Goal: Task Accomplishment & Management: Complete application form

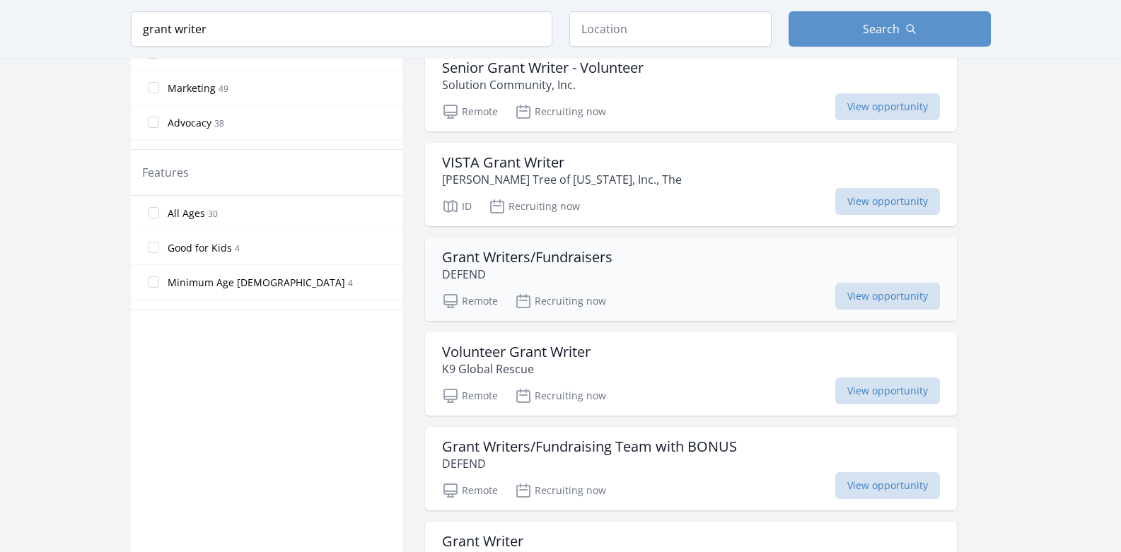
scroll to position [707, 0]
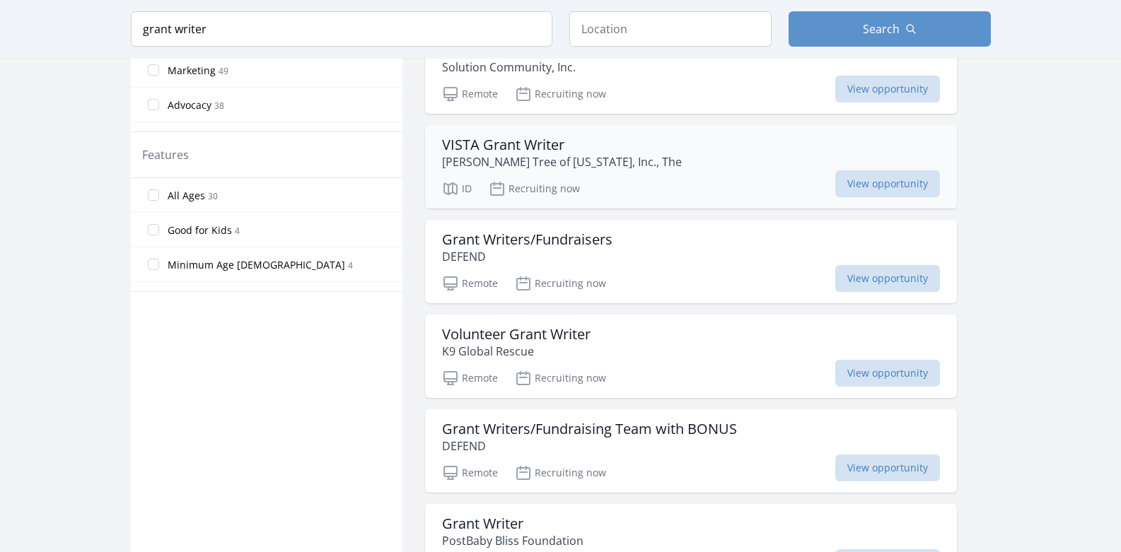
click at [507, 158] on p "[PERSON_NAME] Tree of [US_STATE], Inc., The" at bounding box center [562, 161] width 240 height 17
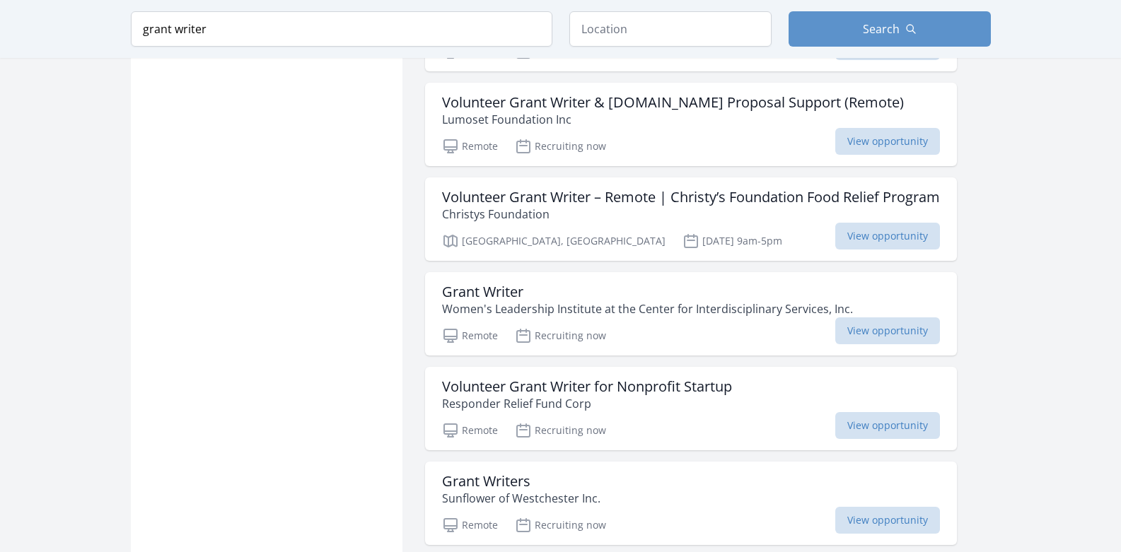
scroll to position [1627, 0]
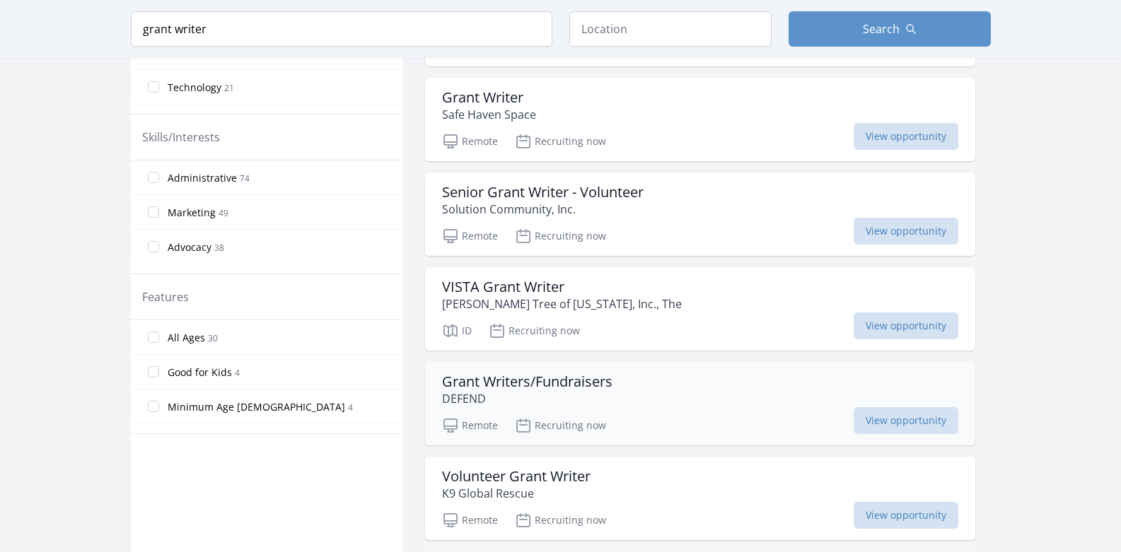
scroll to position [566, 0]
click at [908, 321] on span "View opportunity" at bounding box center [906, 325] width 105 height 27
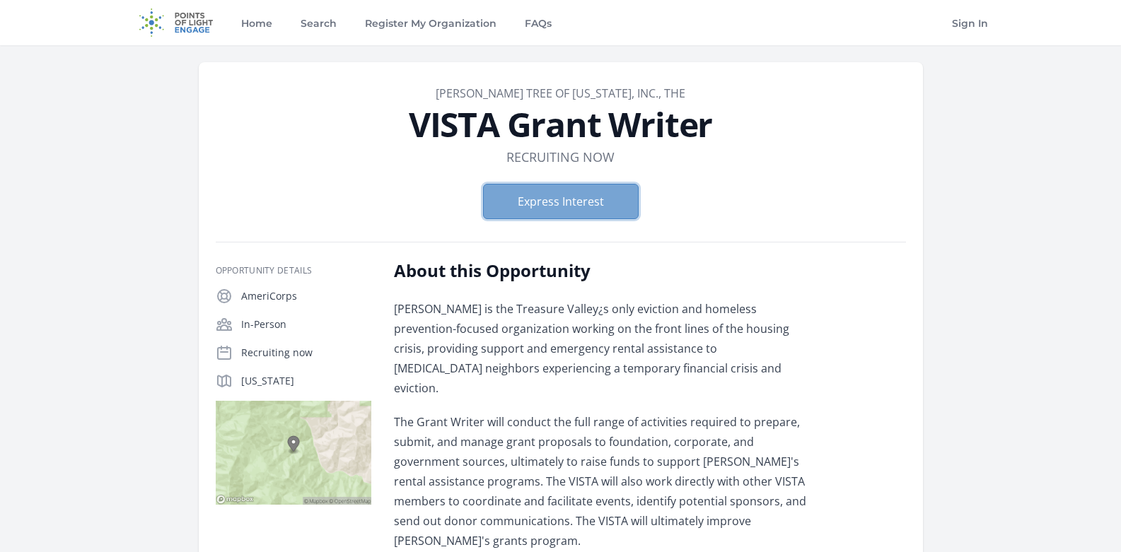
click at [565, 197] on button "Express Interest" at bounding box center [561, 201] width 156 height 35
click at [589, 200] on button "Express Interest" at bounding box center [561, 201] width 156 height 35
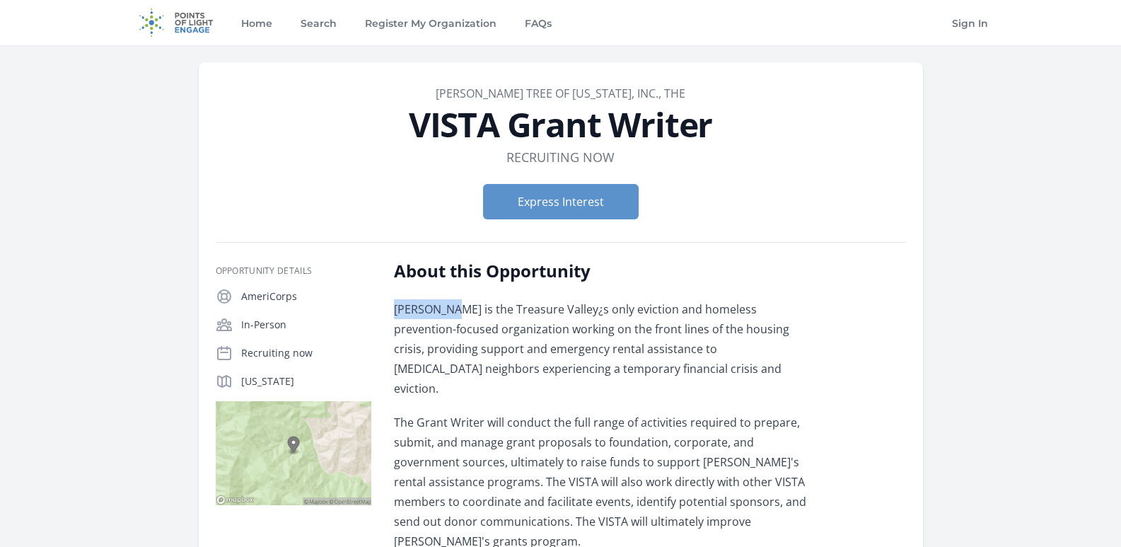
copy p "Jesse Tree"
drag, startPoint x: 395, startPoint y: 306, endPoint x: 445, endPoint y: 308, distance: 50.3
click at [445, 308] on p "Jesse Tree is the Treasure Valley¿s only eviction and homeless prevention-focus…" at bounding box center [601, 348] width 414 height 99
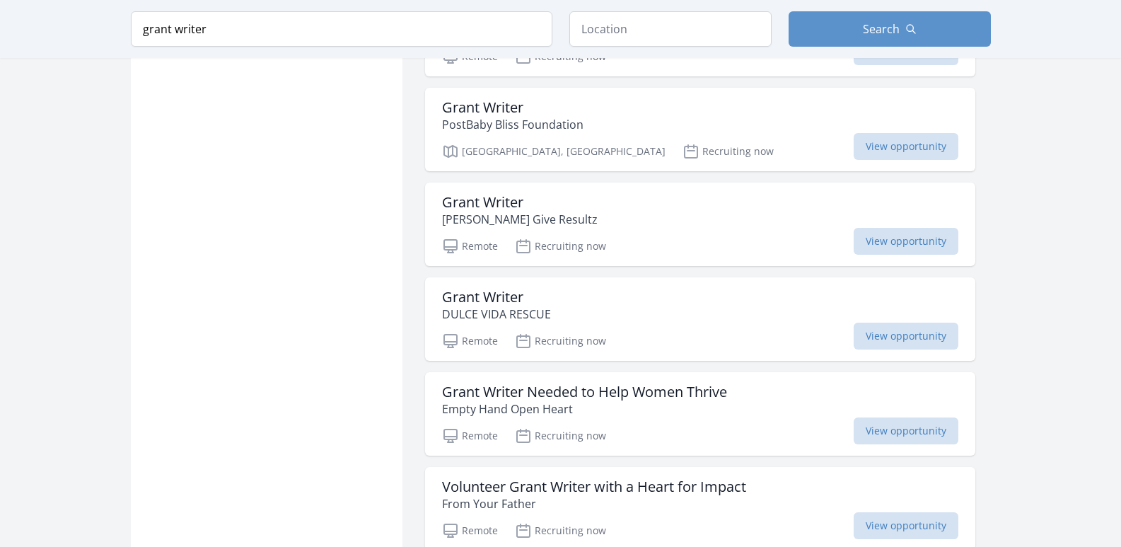
scroll to position [1202, 0]
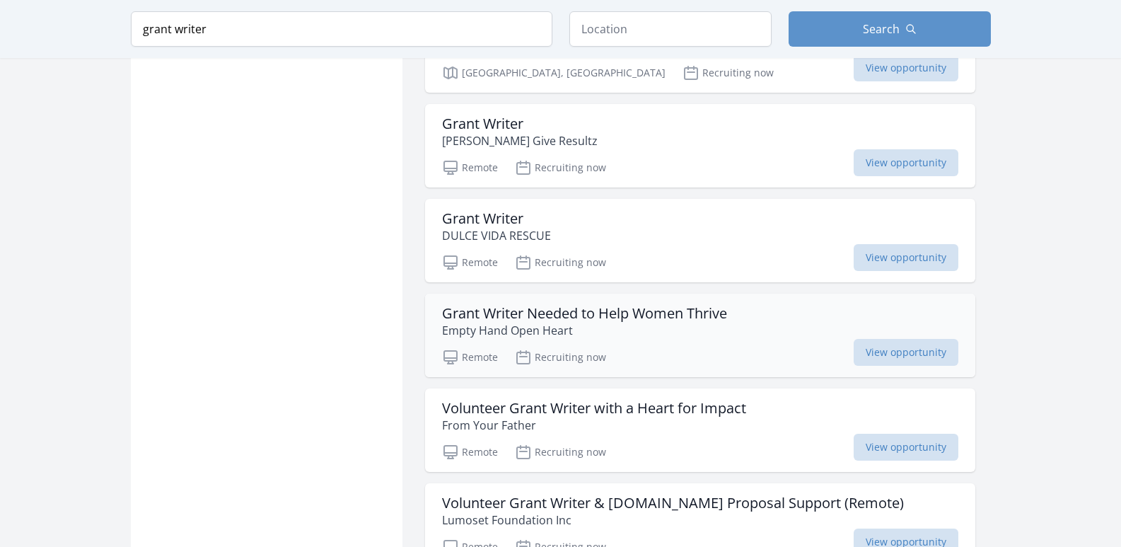
click at [531, 323] on p "Empty Hand Open Heart" at bounding box center [584, 330] width 285 height 17
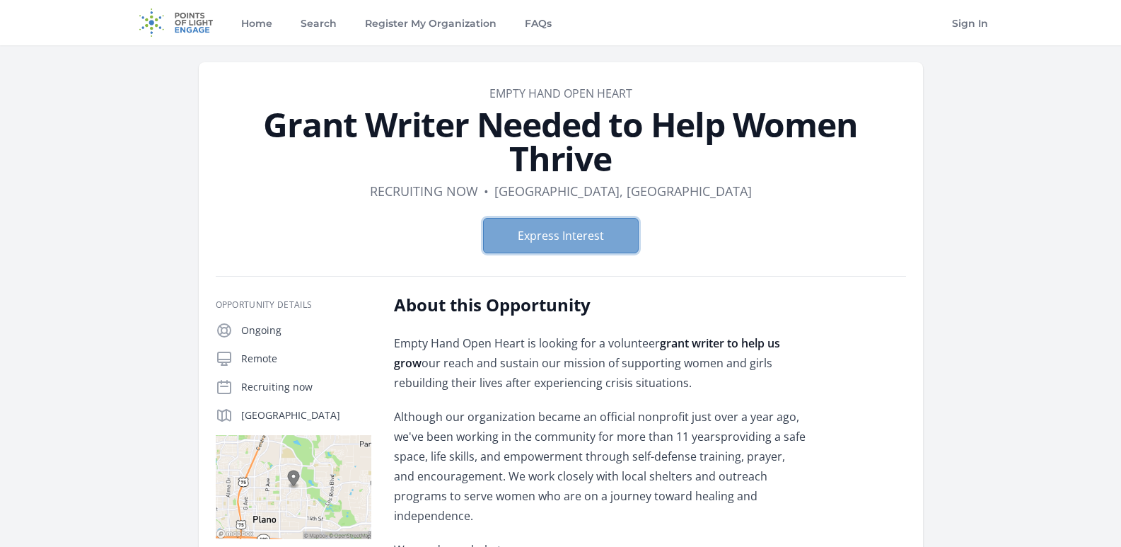
click at [582, 238] on button "Express Interest" at bounding box center [561, 235] width 156 height 35
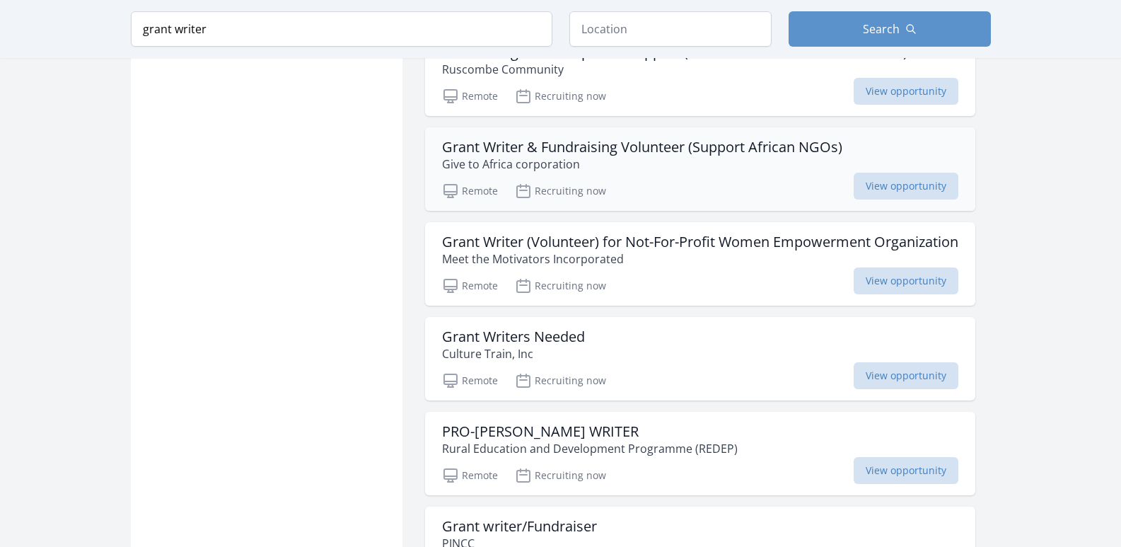
scroll to position [3465, 0]
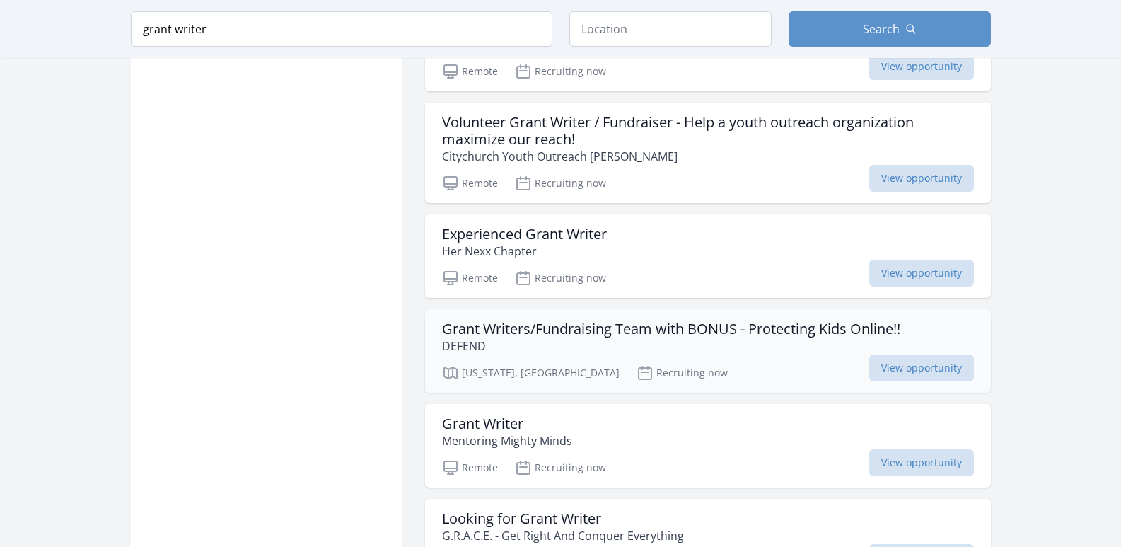
scroll to position [4102, 0]
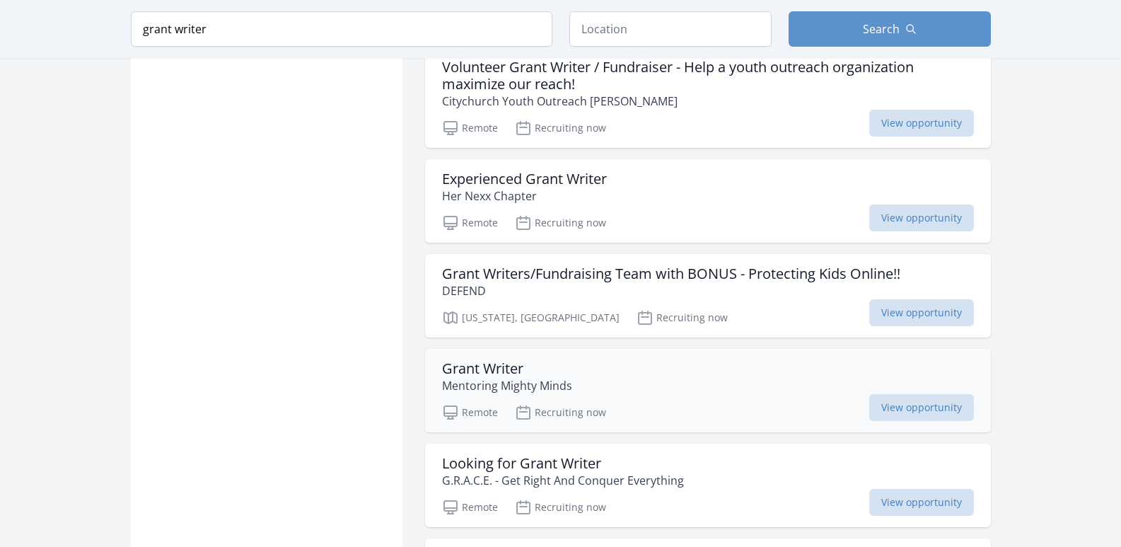
click at [508, 384] on p "Mentoring Mighty Minds" at bounding box center [507, 385] width 130 height 17
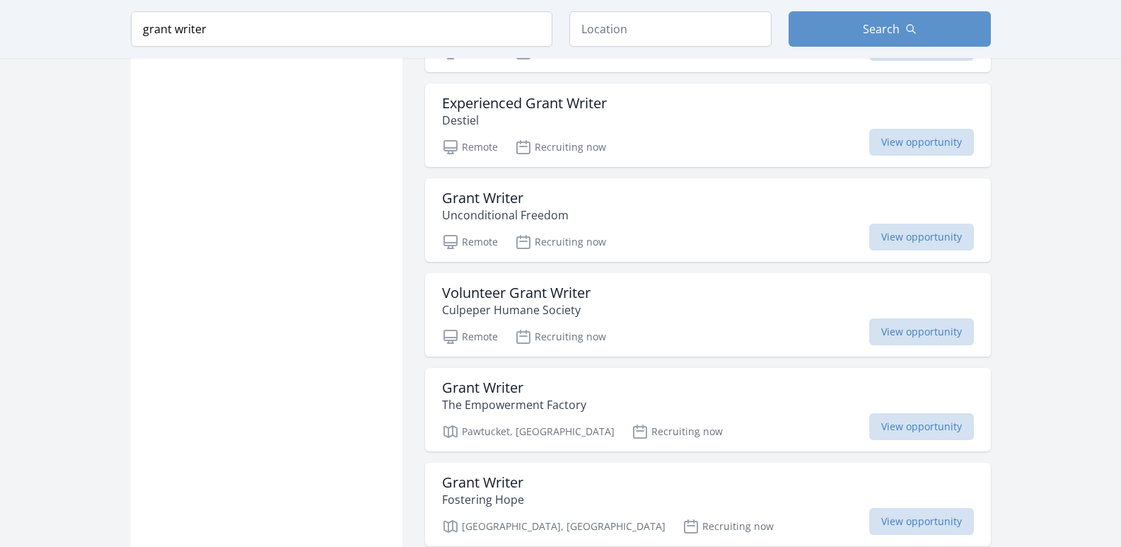
scroll to position [5446, 0]
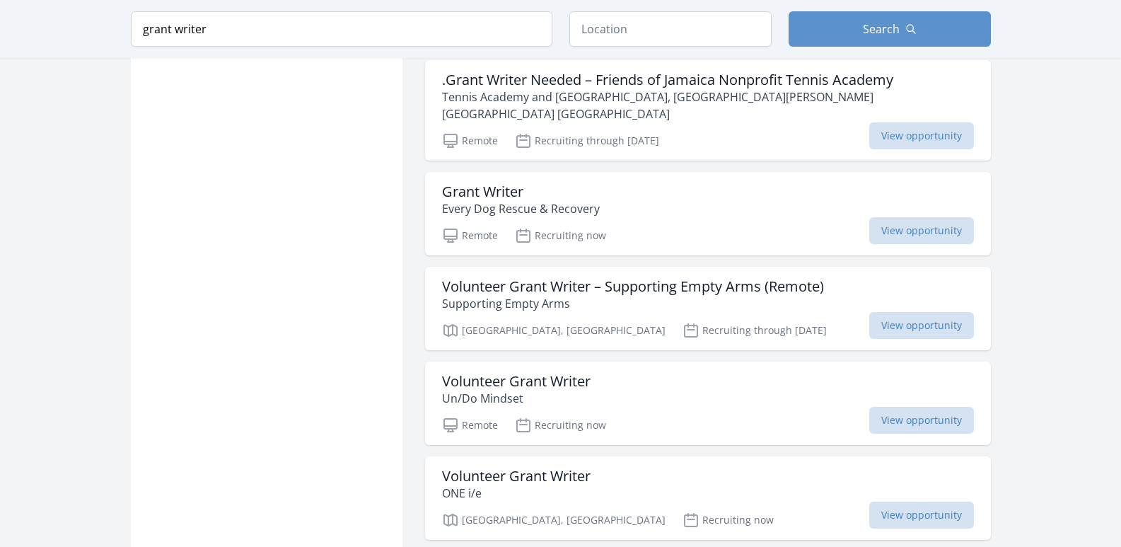
scroll to position [4742, 0]
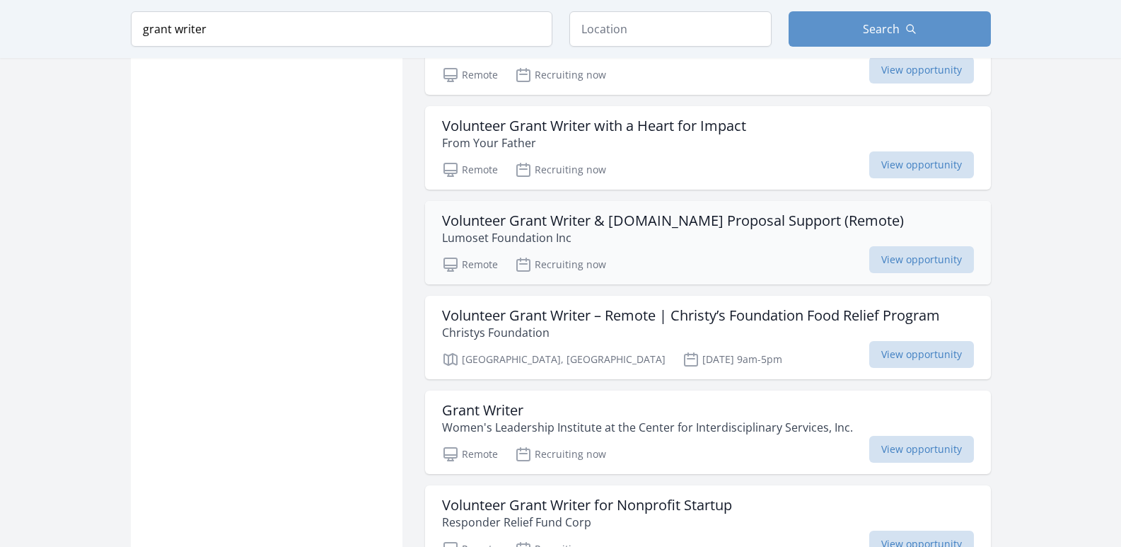
scroll to position [1485, 0]
click at [521, 214] on h3 "Volunteer Grant Writer & [DOMAIN_NAME] Proposal Support (Remote)" at bounding box center [673, 219] width 462 height 17
click at [508, 331] on p "Christys Foundation" at bounding box center [691, 331] width 498 height 17
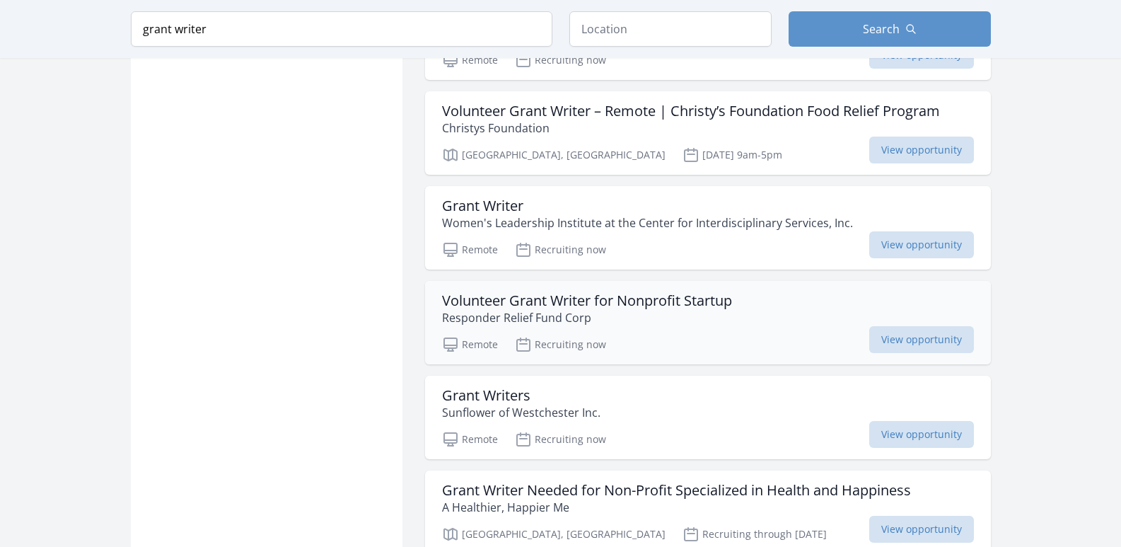
scroll to position [1697, 0]
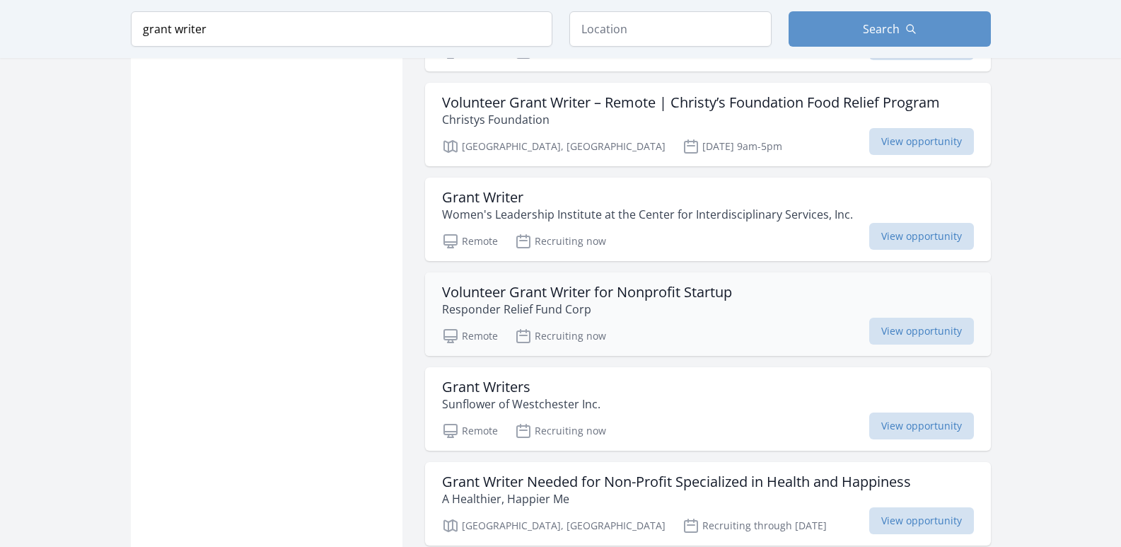
click at [590, 295] on h3 "Volunteer Grant Writer for Nonprofit Startup" at bounding box center [587, 292] width 290 height 17
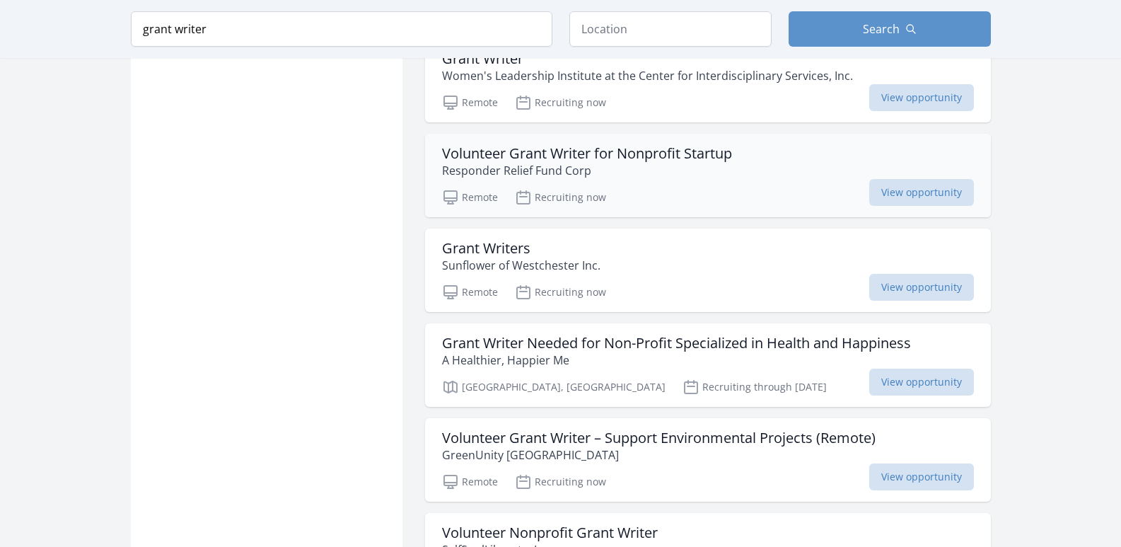
scroll to position [1839, 0]
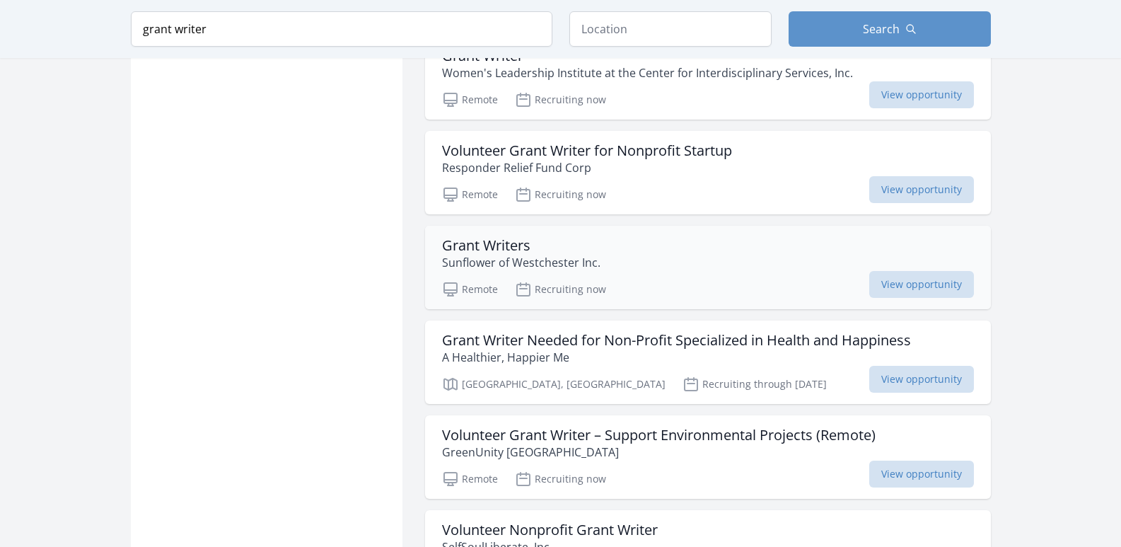
drag, startPoint x: 529, startPoint y: 260, endPoint x: 659, endPoint y: 253, distance: 130.3
click at [529, 260] on p "Sunflower of Westchester Inc." at bounding box center [521, 262] width 158 height 17
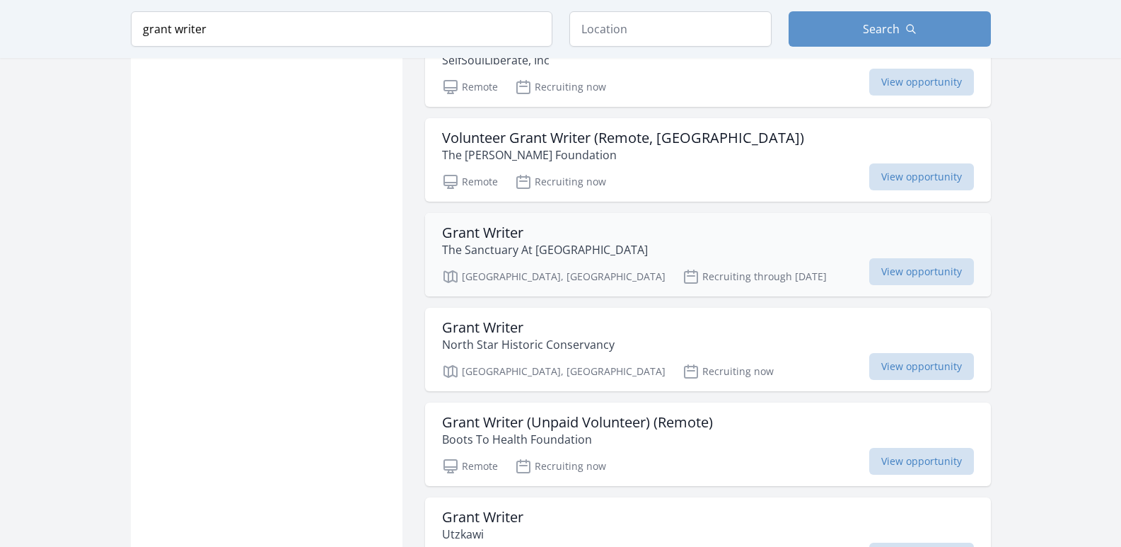
scroll to position [2334, 0]
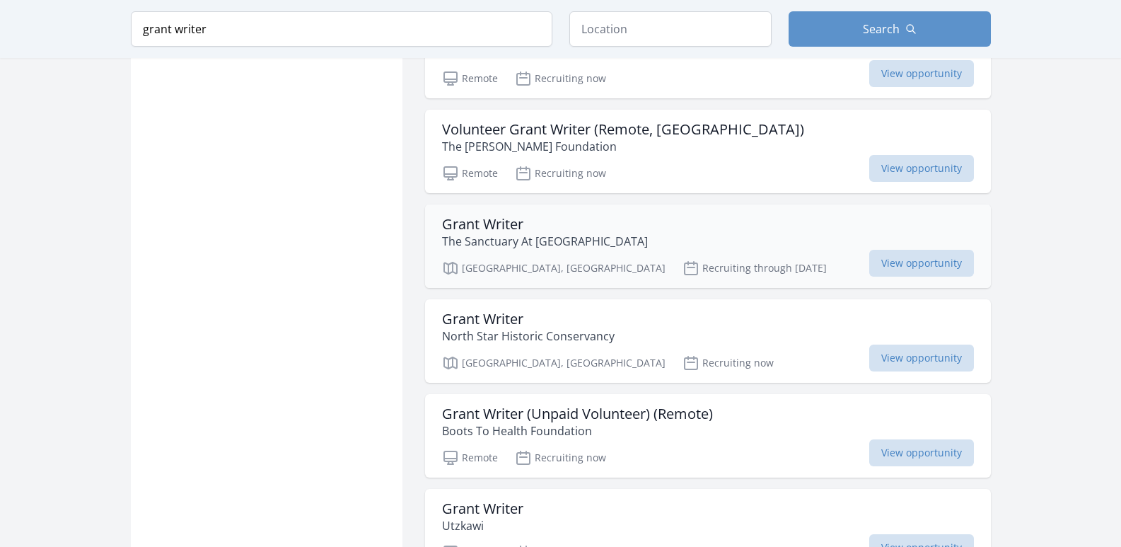
click at [551, 238] on p "The Sanctuary At Haafsville" at bounding box center [545, 241] width 206 height 17
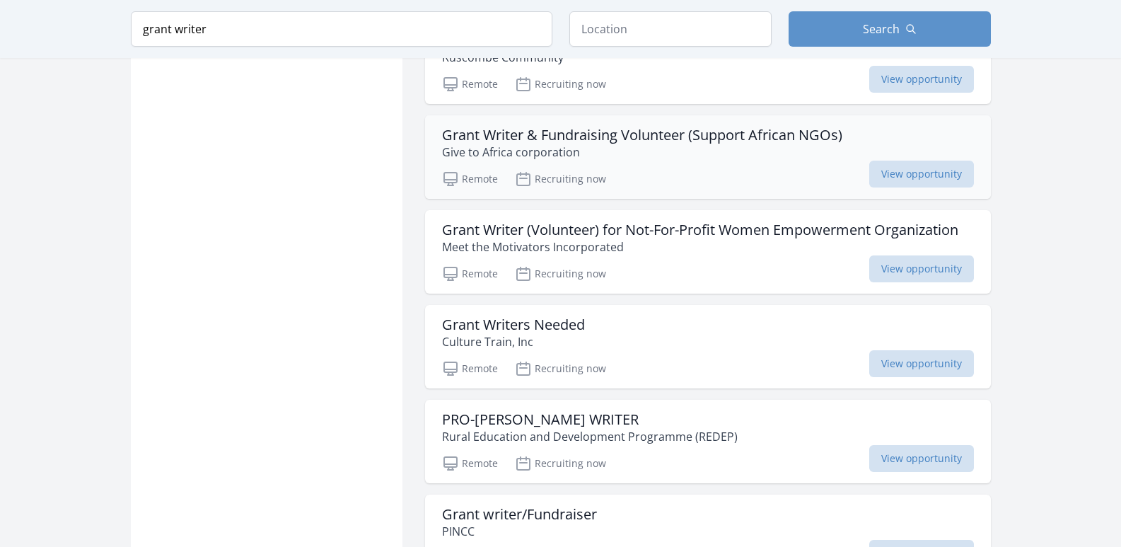
scroll to position [3395, 0]
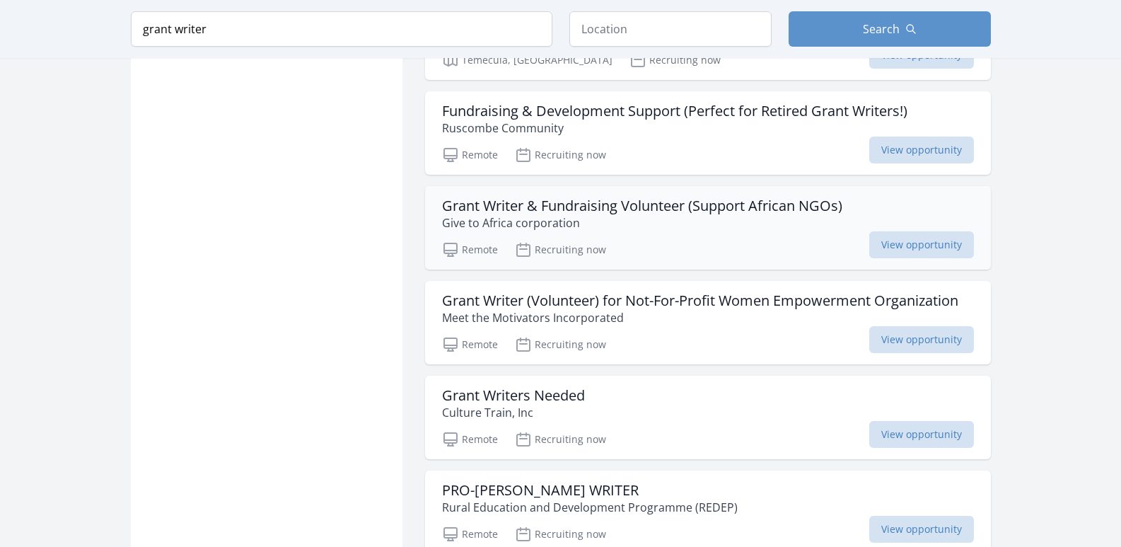
click at [532, 217] on p "Give to Africa corporation" at bounding box center [642, 222] width 400 height 17
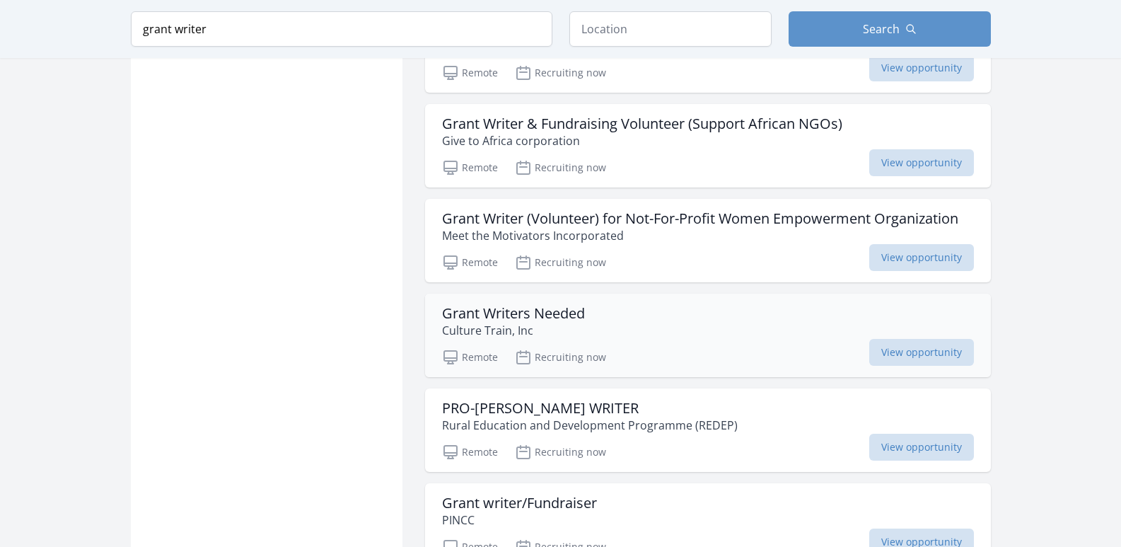
scroll to position [3536, 0]
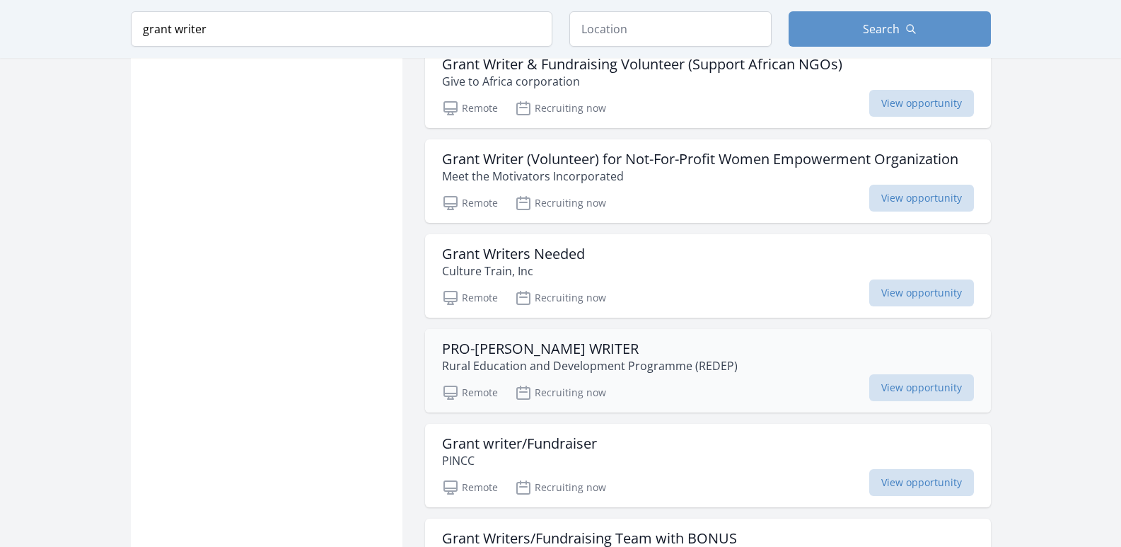
click at [518, 364] on p "Rural Education and Development Programme (REDEP)" at bounding box center [590, 365] width 296 height 17
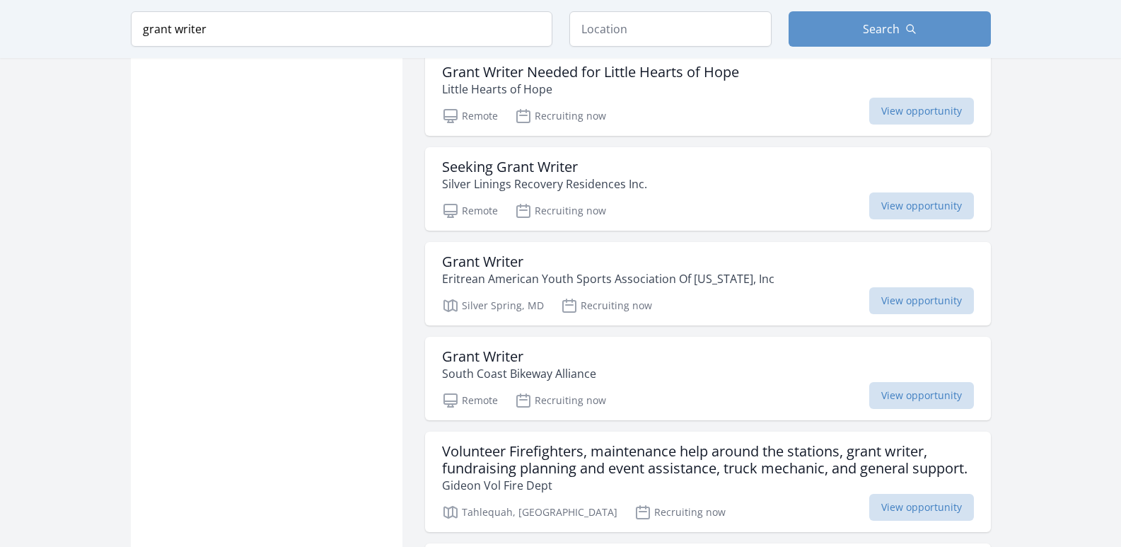
scroll to position [5941, 0]
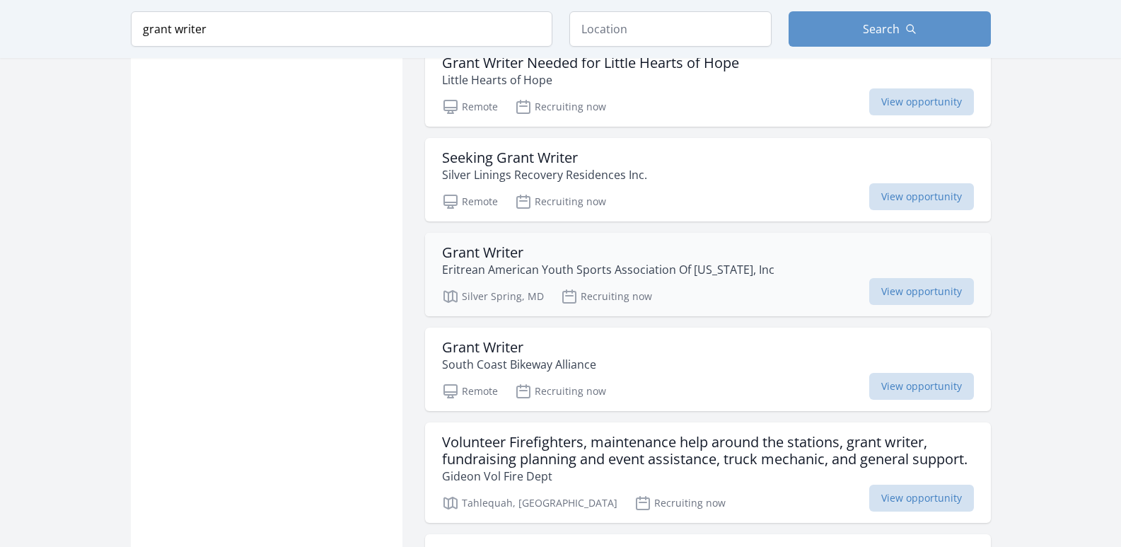
click at [514, 261] on p "Eritrean American Youth Sports Association Of Maryland, Inc" at bounding box center [608, 269] width 332 height 17
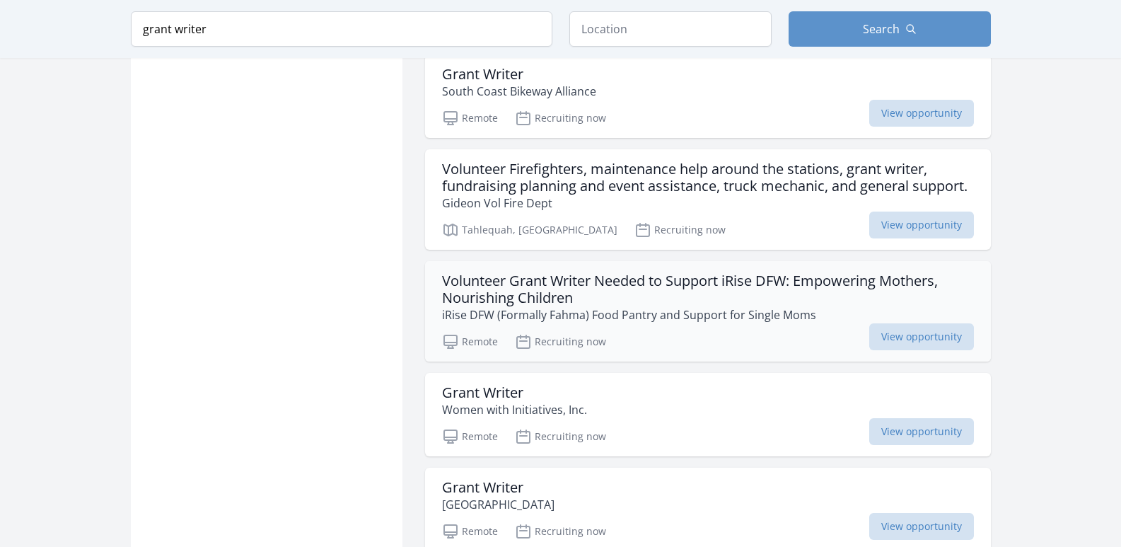
scroll to position [6223, 0]
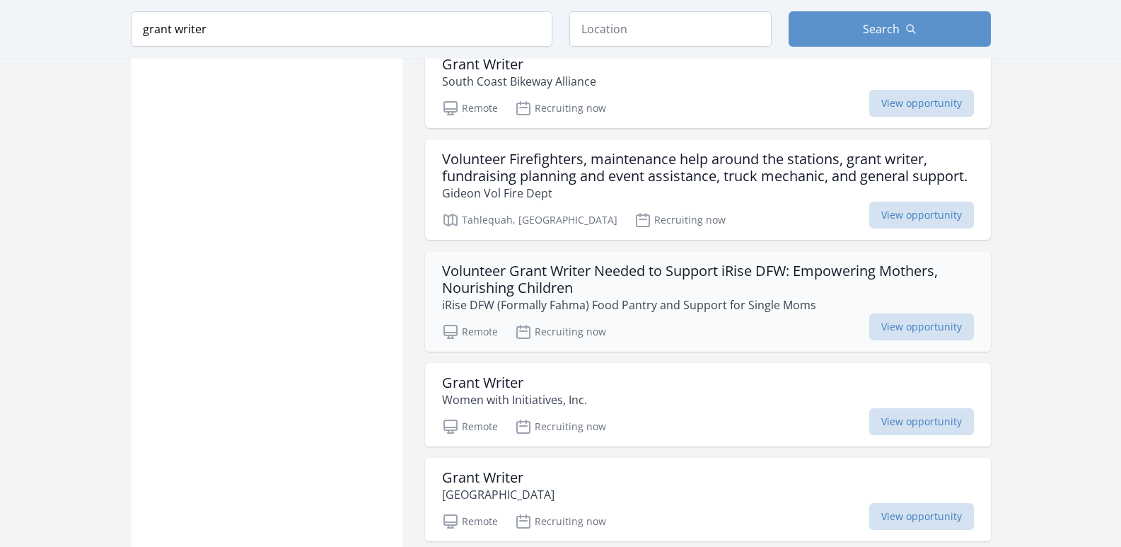
click at [535, 273] on h3 "Volunteer Grant Writer Needed to Support iRise DFW: Empowering Mothers, Nourish…" at bounding box center [708, 279] width 532 height 34
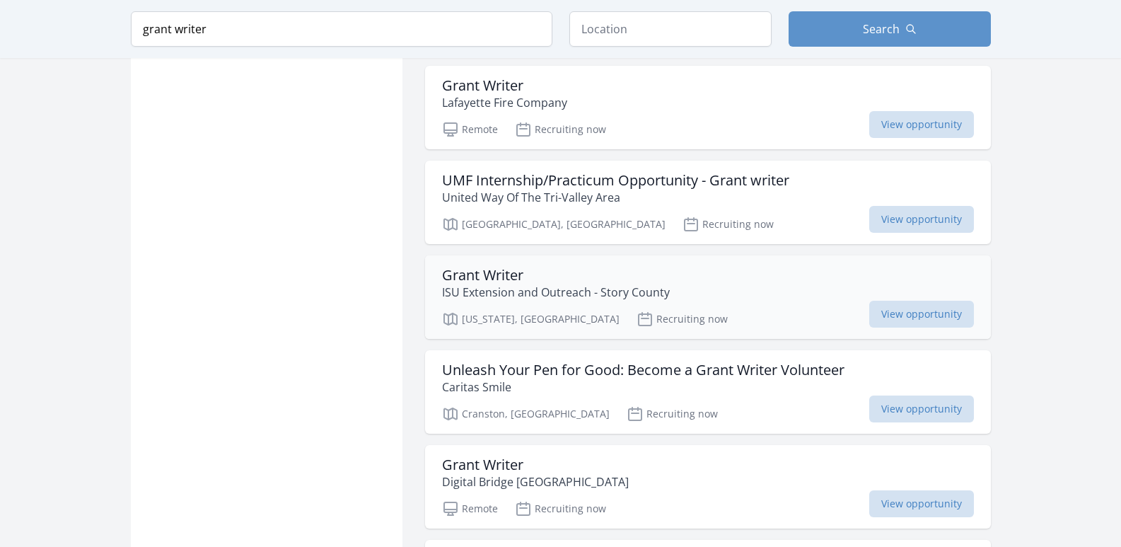
scroll to position [6719, 0]
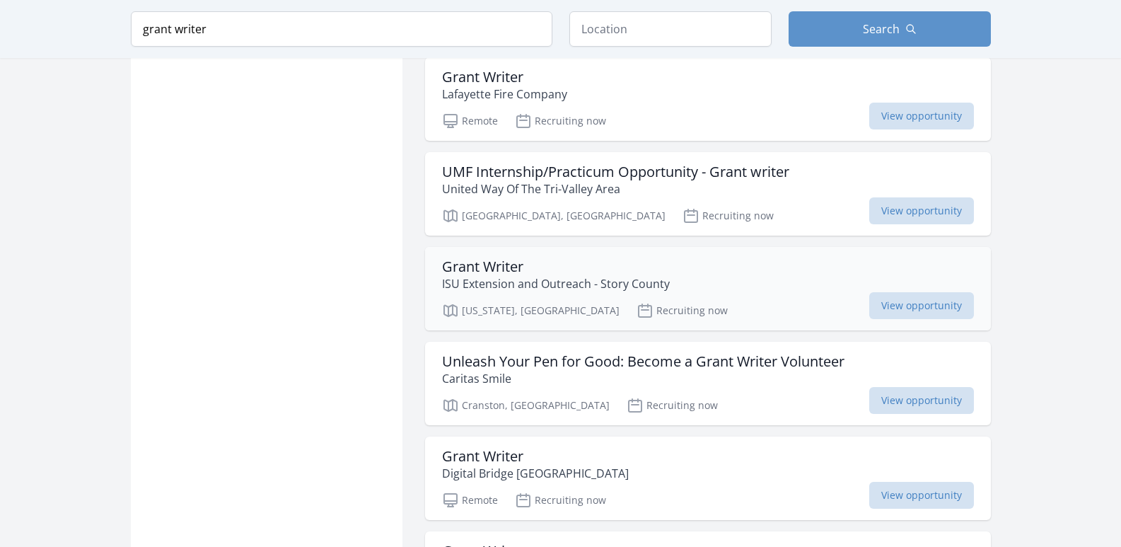
click at [499, 258] on h3 "Grant Writer" at bounding box center [556, 266] width 228 height 17
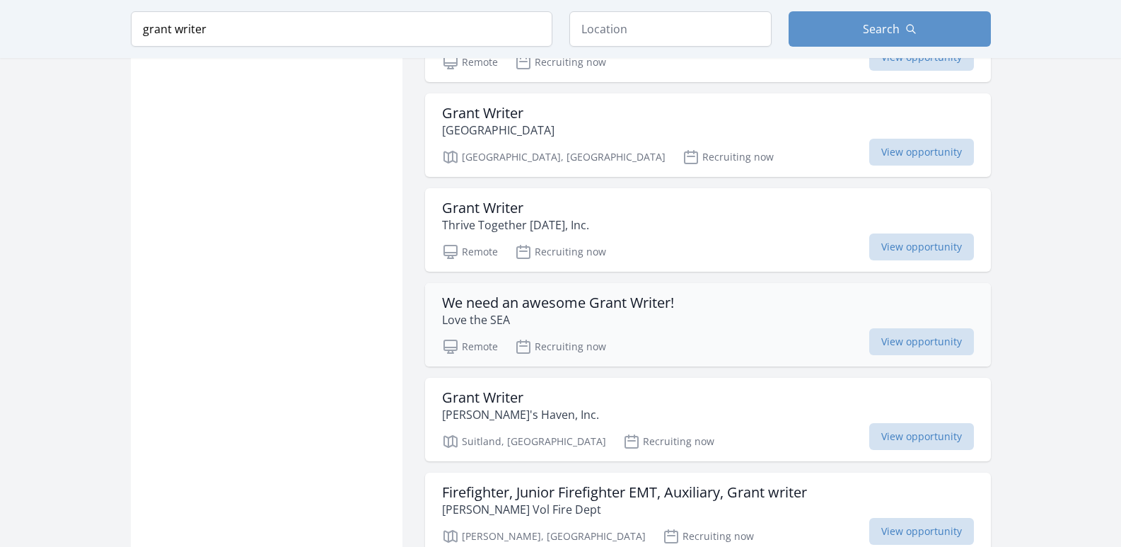
scroll to position [7214, 0]
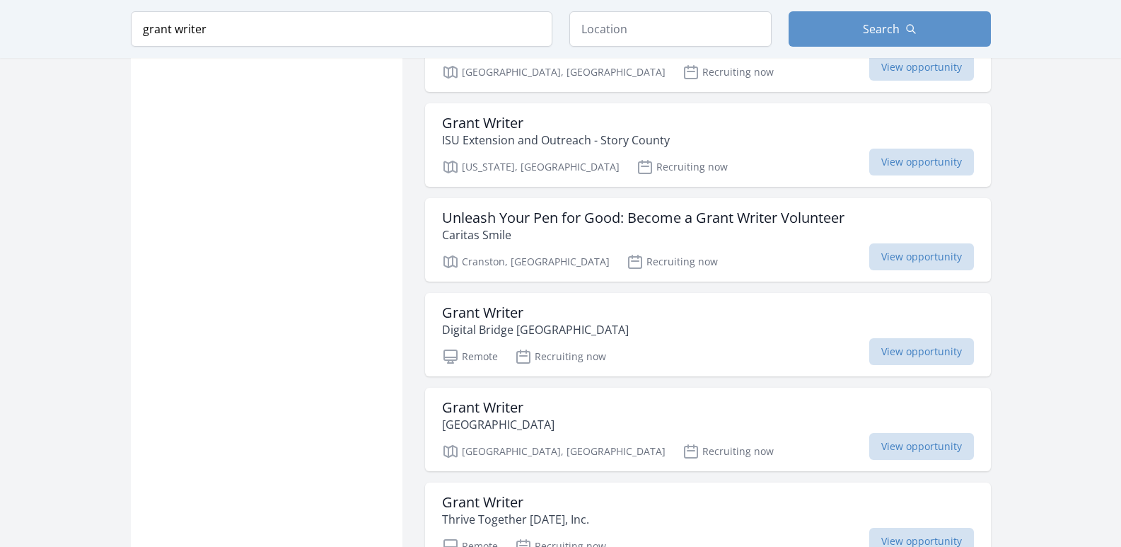
scroll to position [6789, 0]
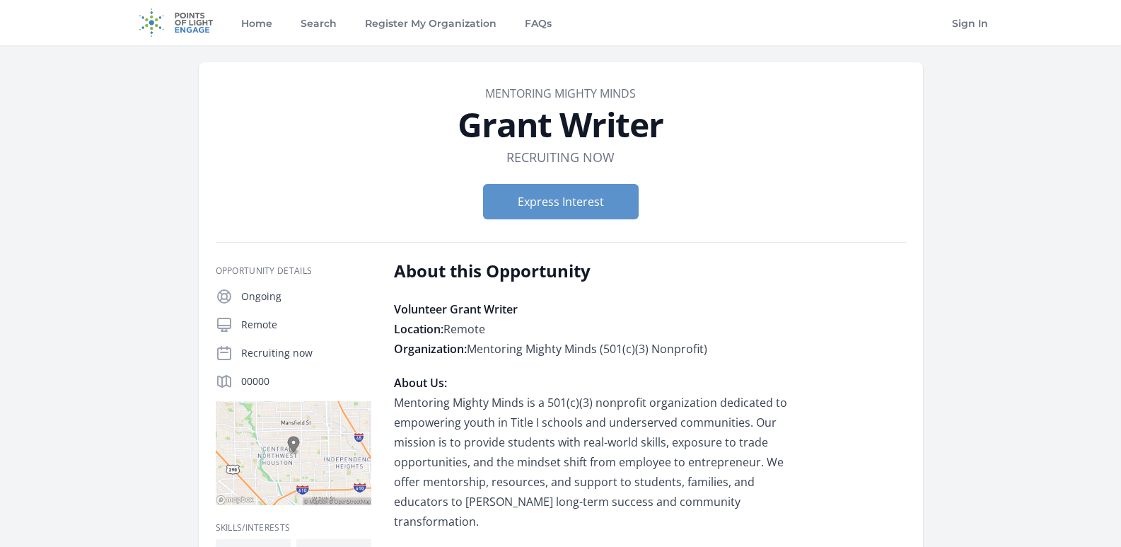
drag, startPoint x: 471, startPoint y: 89, endPoint x: 640, endPoint y: 84, distance: 169.1
copy link "Mentoring Mighty Minds"
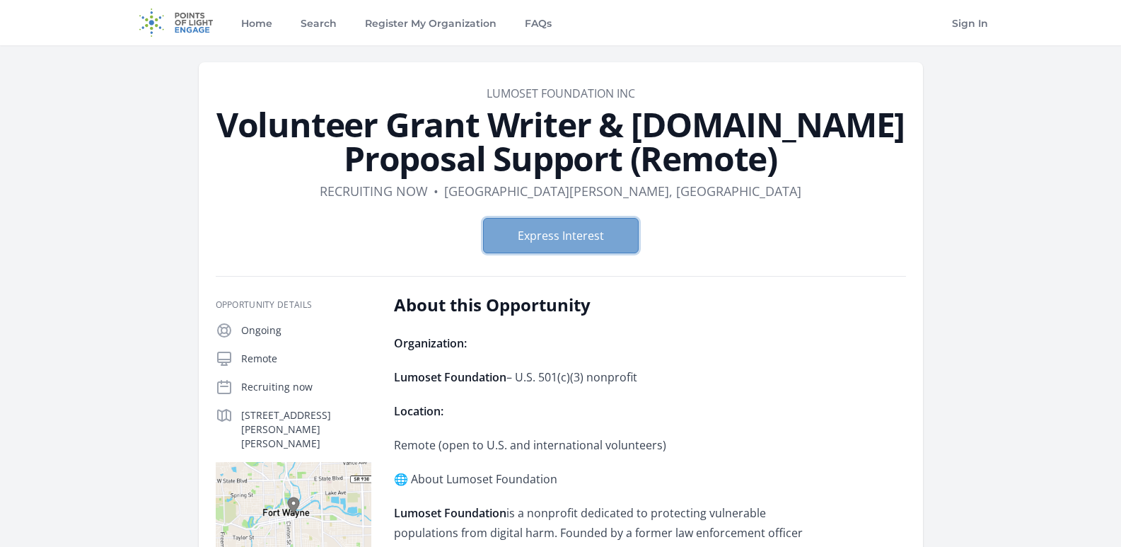
click at [561, 232] on button "Express Interest" at bounding box center [561, 235] width 156 height 35
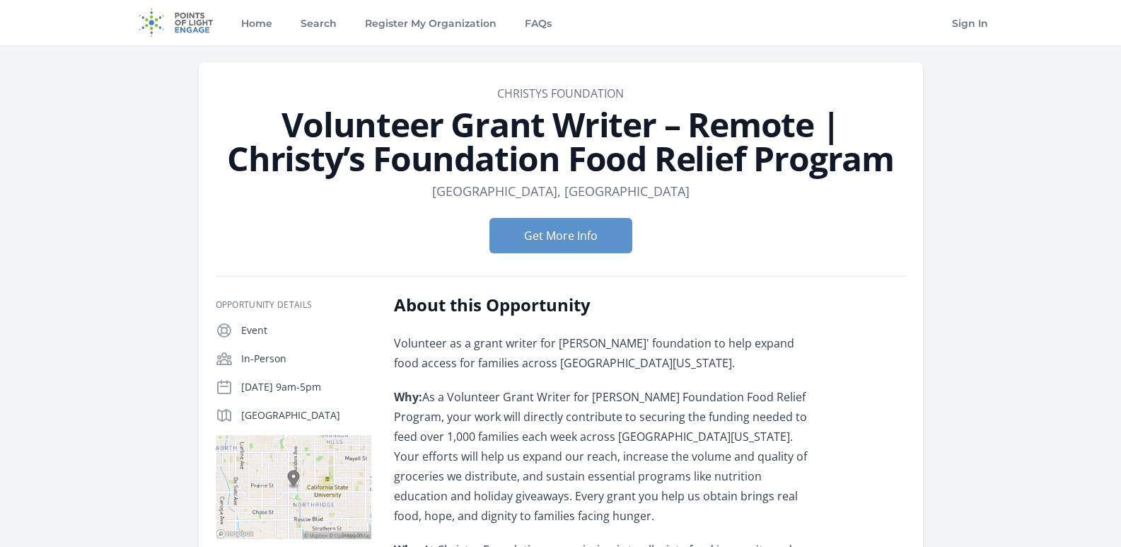
drag, startPoint x: 492, startPoint y: 97, endPoint x: 550, endPoint y: 101, distance: 57.4
click at [550, 101] on header "Organization Christys Foundation Volunteer Grant Writer – Remote | Christy’s Fo…" at bounding box center [561, 175] width 690 height 180
copy link "Christys"
click at [545, 90] on link "Christys Foundation" at bounding box center [560, 94] width 127 height 16
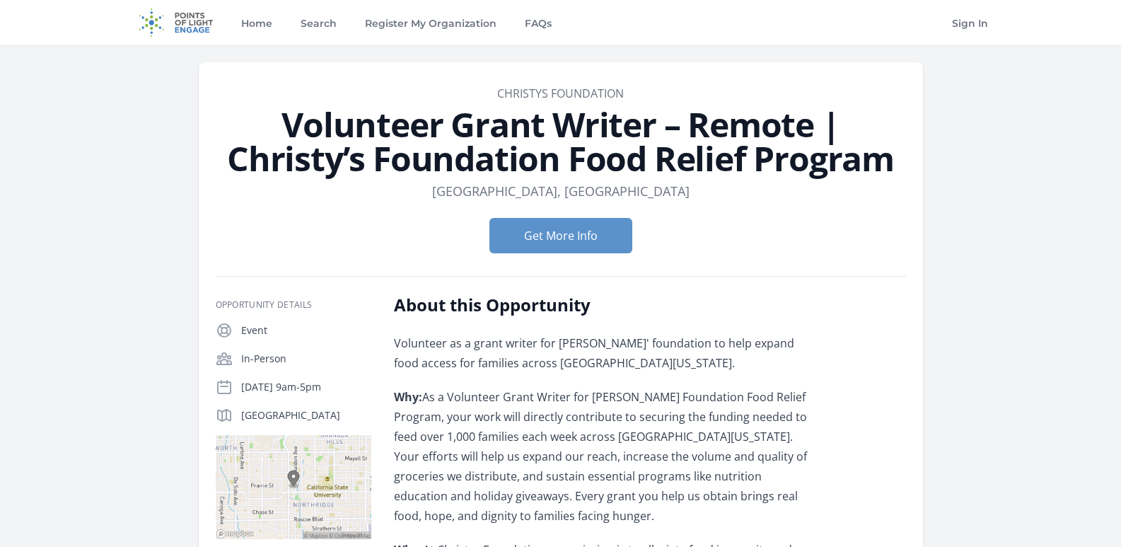
click at [658, 91] on dd "Christys Foundation" at bounding box center [561, 93] width 690 height 17
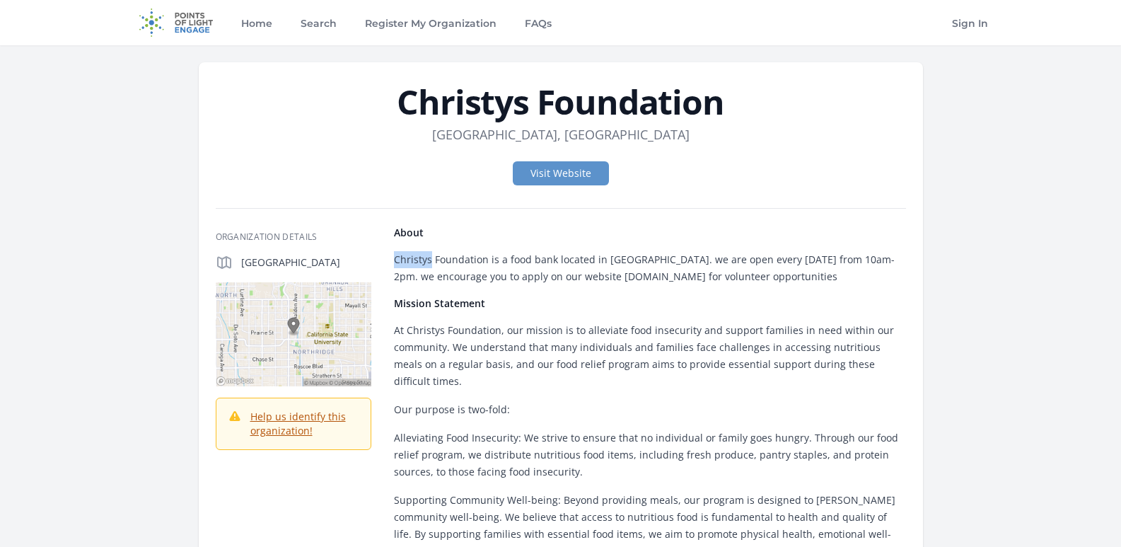
drag, startPoint x: 395, startPoint y: 259, endPoint x: 430, endPoint y: 262, distance: 34.8
click at [430, 262] on p "Christys Foundation is a food bank located in Northridge Mall. we are open ever…" at bounding box center [650, 268] width 512 height 34
copy p "Christys"
click at [711, 197] on article "Christys Foundation Location Northridge, CA Visit Website Organization Details …" at bounding box center [561, 459] width 724 height 795
click at [569, 173] on link "Visit Website" at bounding box center [561, 173] width 96 height 24
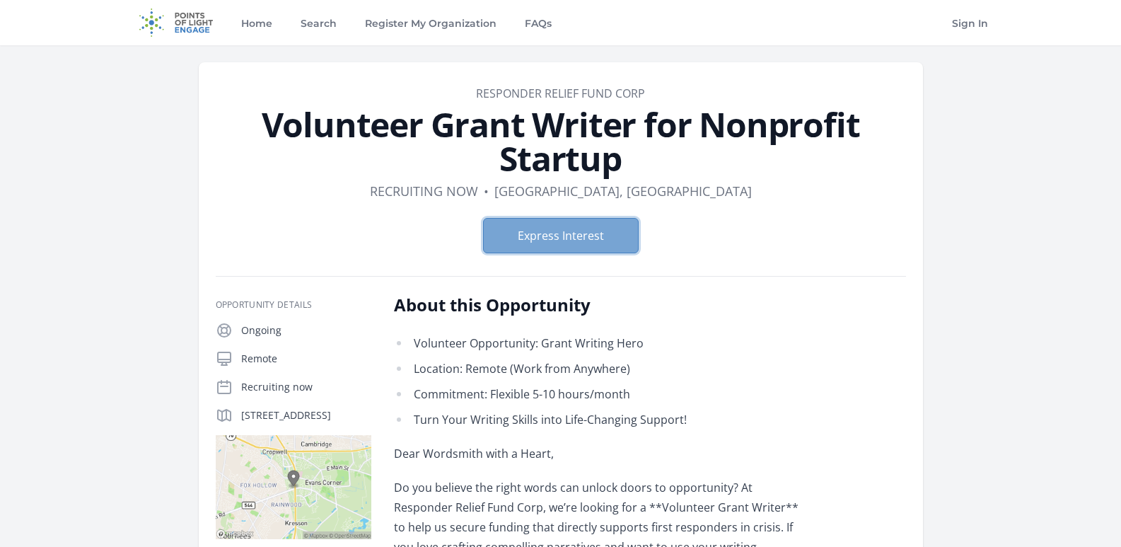
click at [571, 230] on button "Express Interest" at bounding box center [561, 235] width 156 height 35
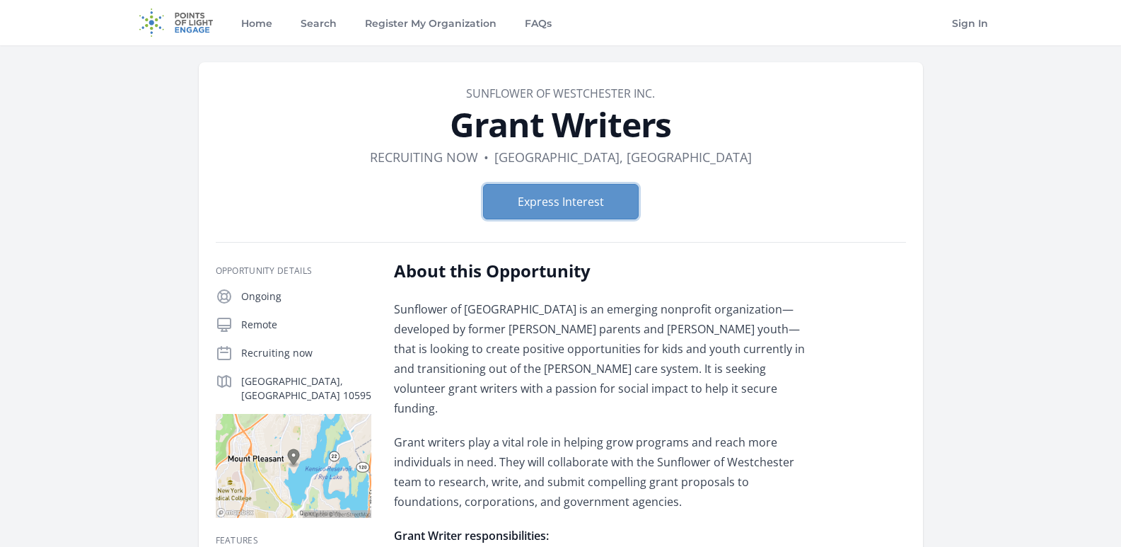
click at [588, 199] on button "Express Interest" at bounding box center [561, 201] width 156 height 35
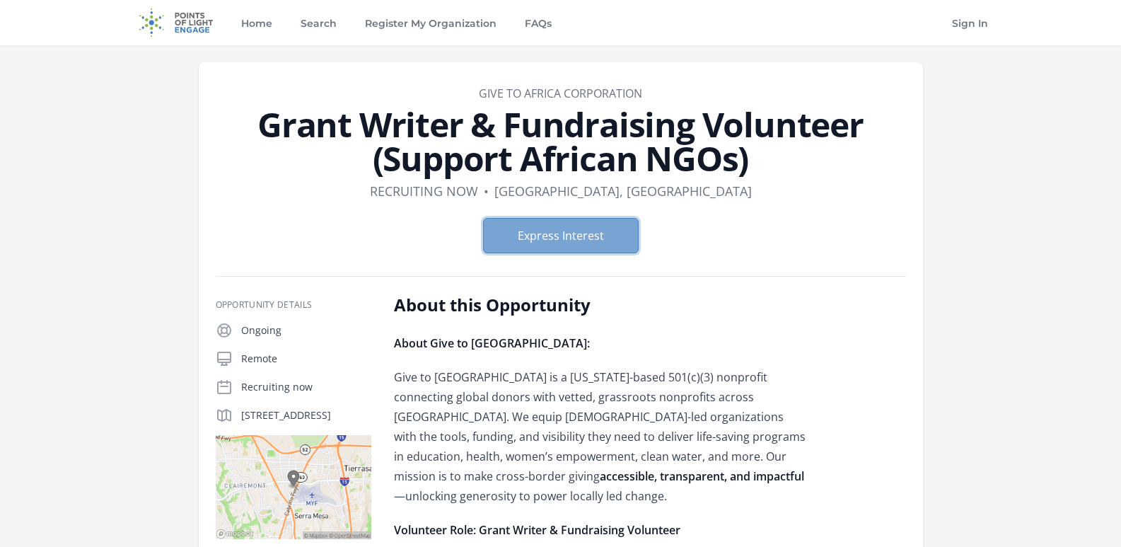
click at [573, 239] on button "Express Interest" at bounding box center [561, 235] width 156 height 35
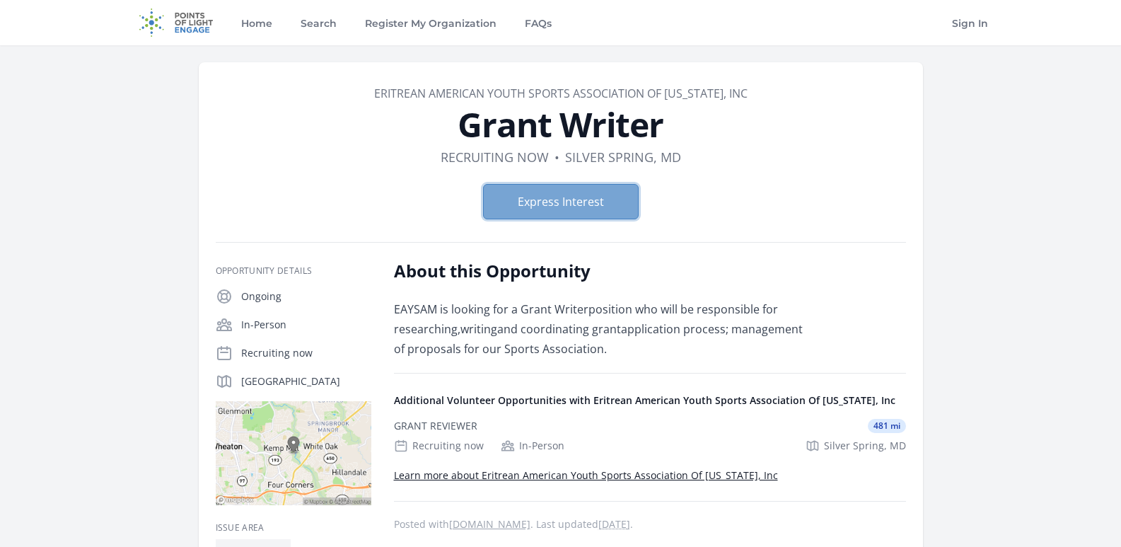
click at [573, 199] on button "Express Interest" at bounding box center [561, 201] width 156 height 35
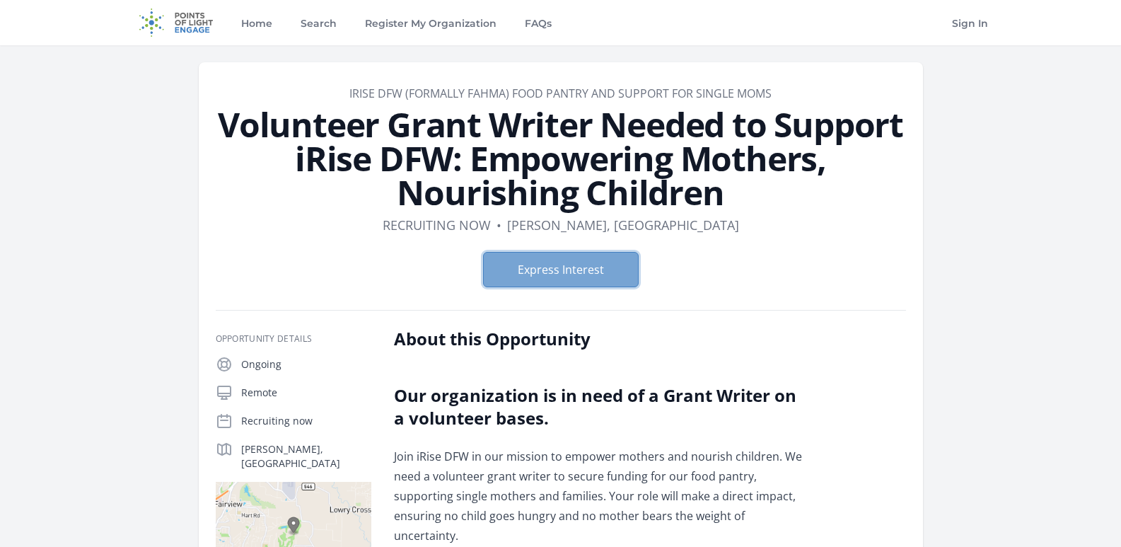
click at [564, 273] on button "Express Interest" at bounding box center [561, 269] width 156 height 35
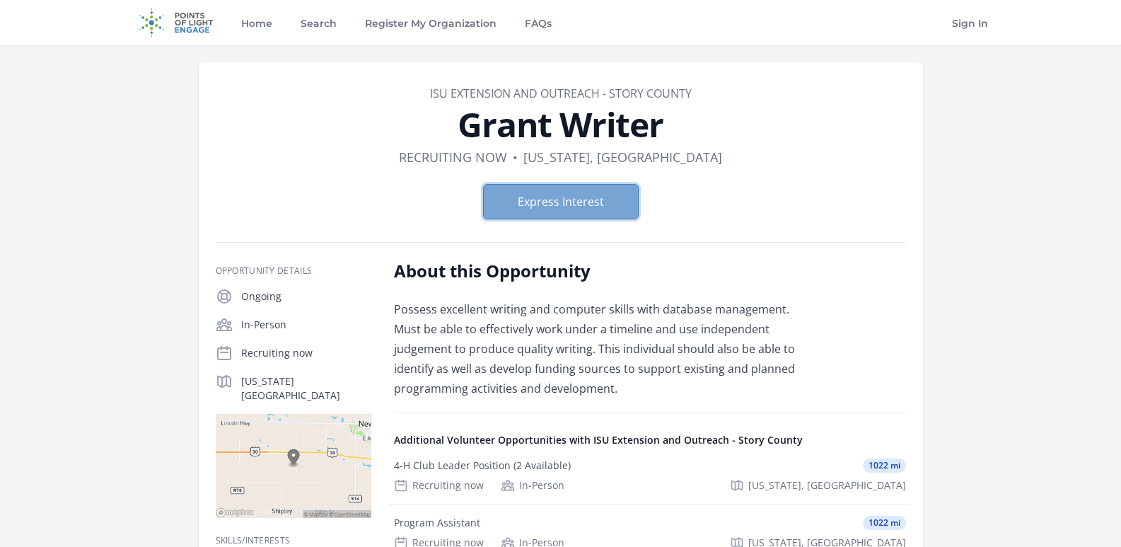
click at [571, 204] on button "Express Interest" at bounding box center [561, 201] width 156 height 35
